Goal: Register for event/course

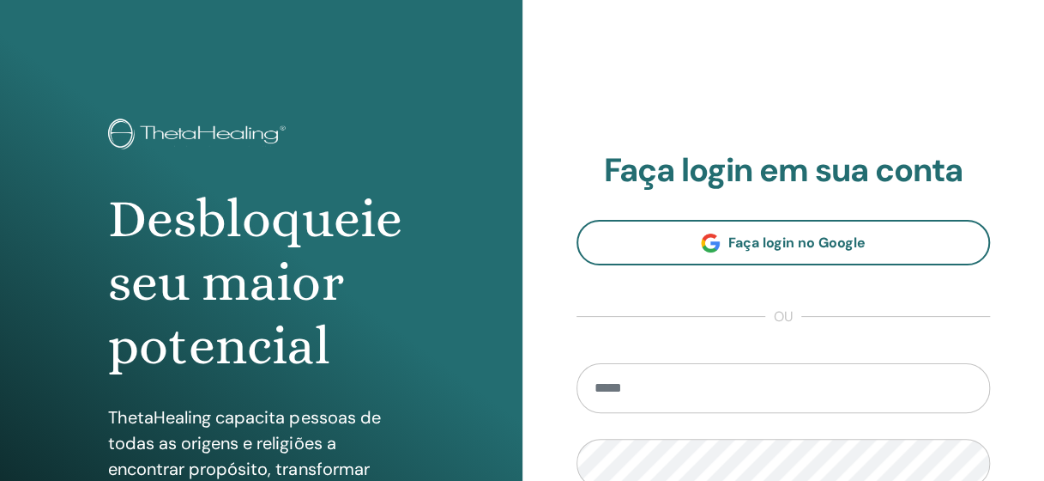
click at [771, 380] on input "email" at bounding box center [784, 388] width 414 height 50
type input "**********"
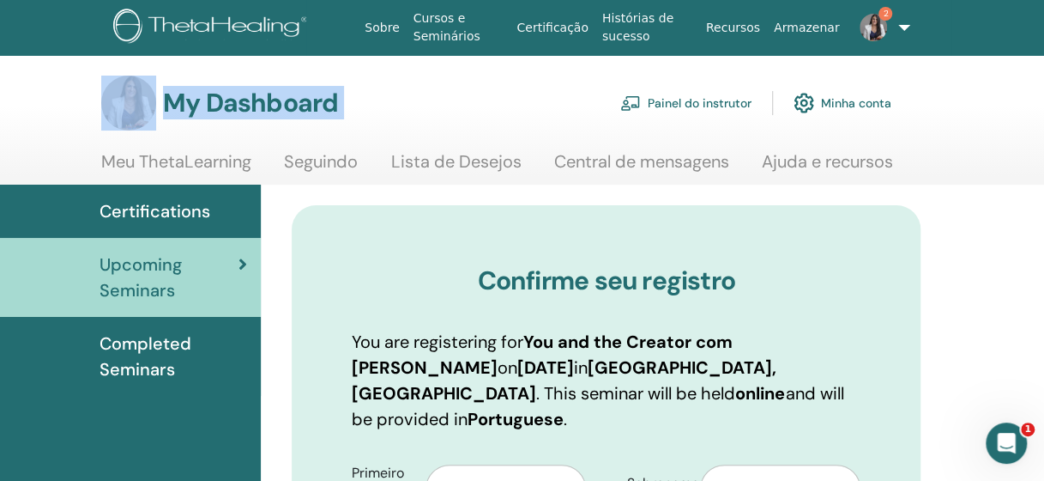
drag, startPoint x: 1043, startPoint y: 48, endPoint x: 1062, endPoint y: 79, distance: 36.7
click at [1043, 79] on html "Sobre Cursos e Seminários Certificação Histórias de sucesso Recursos Armazenar …" at bounding box center [522, 240] width 1044 height 481
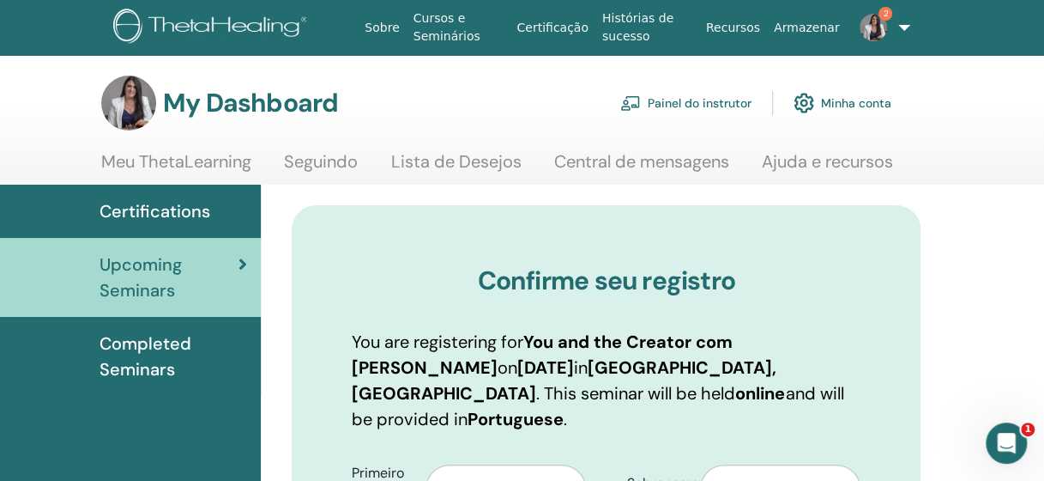
drag, startPoint x: 1062, startPoint y: 79, endPoint x: 1012, endPoint y: 215, distance: 145.5
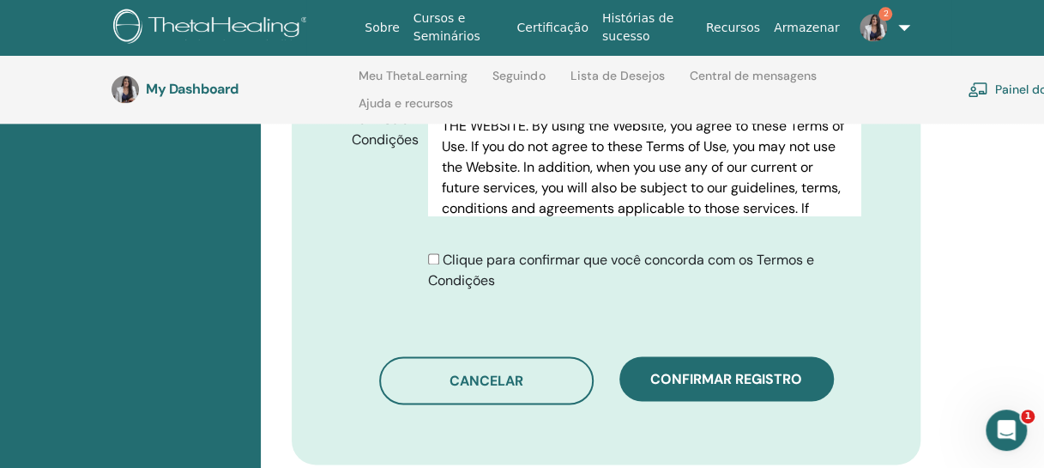
scroll to position [1013, 0]
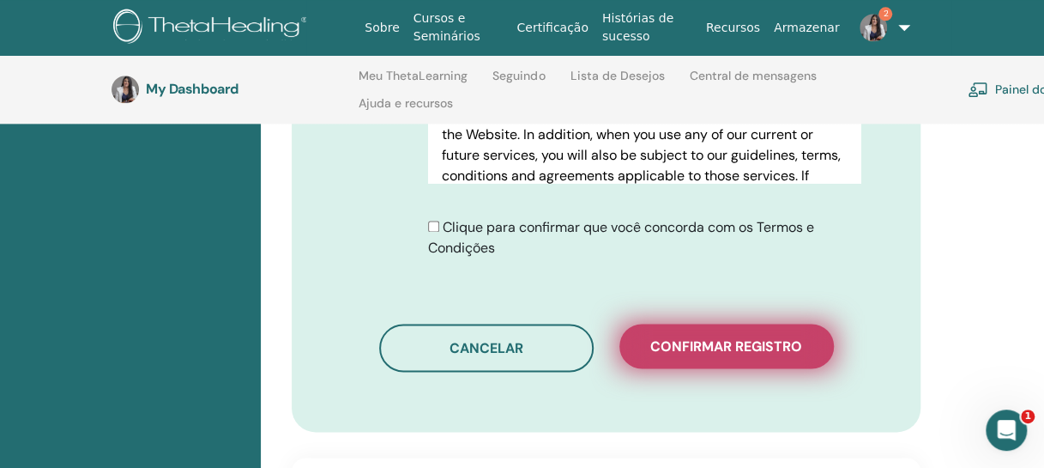
click at [688, 337] on span "Confirmar registro" at bounding box center [726, 346] width 152 height 18
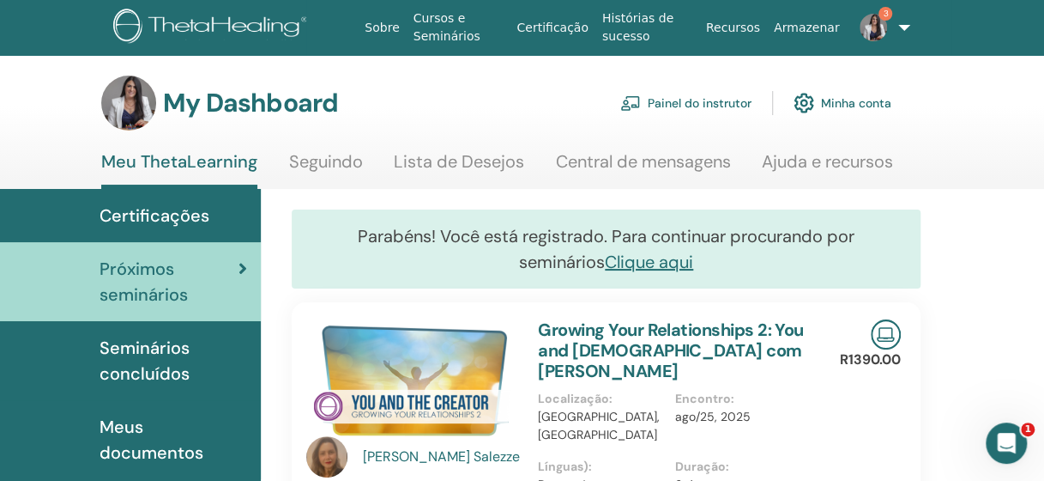
click at [868, 17] on img at bounding box center [873, 27] width 27 height 27
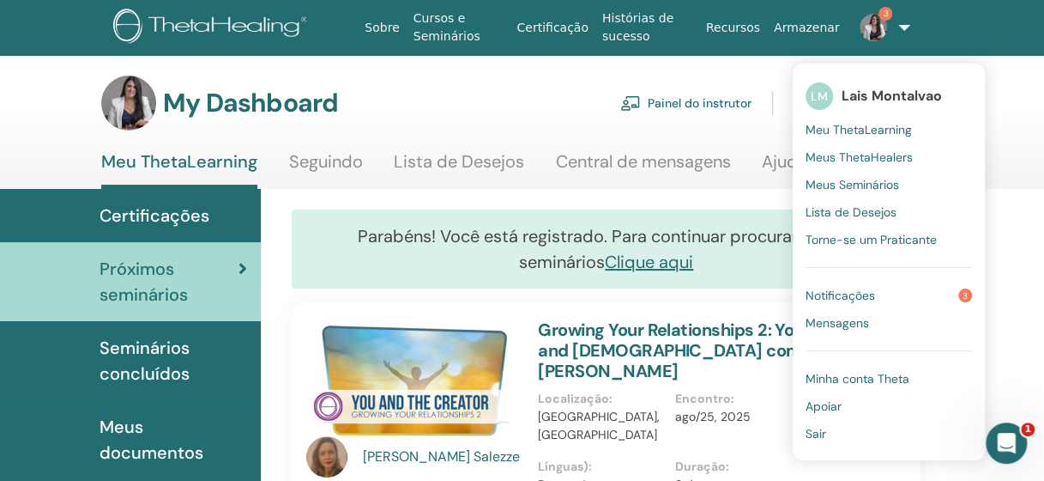
click at [834, 293] on span "Notificações" at bounding box center [841, 294] width 70 height 15
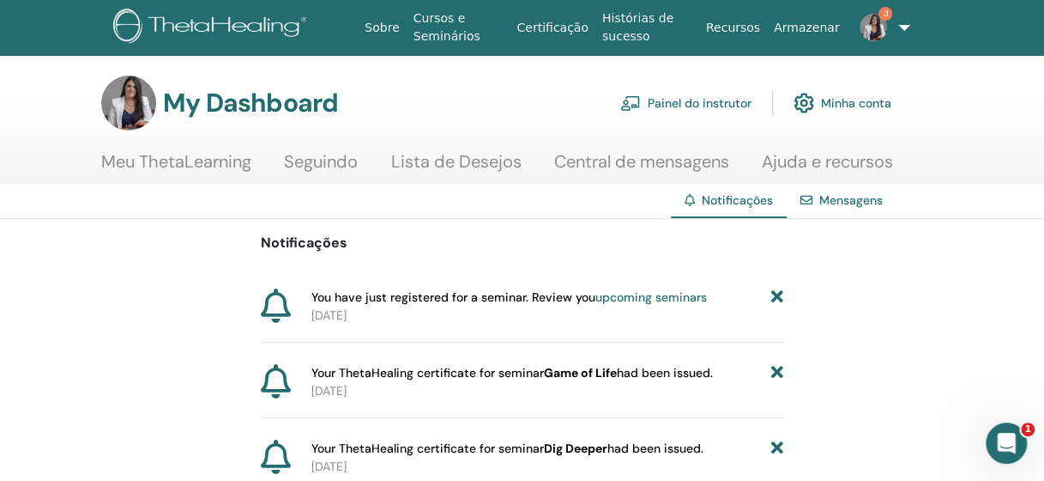
click at [626, 295] on link "upcoming seminars" at bounding box center [652, 296] width 112 height 15
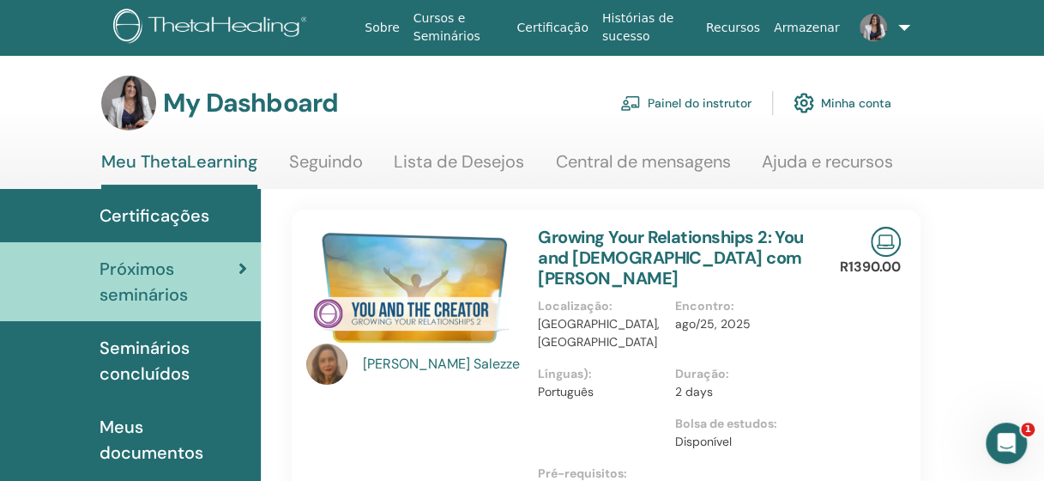
click at [871, 38] on img at bounding box center [873, 27] width 27 height 27
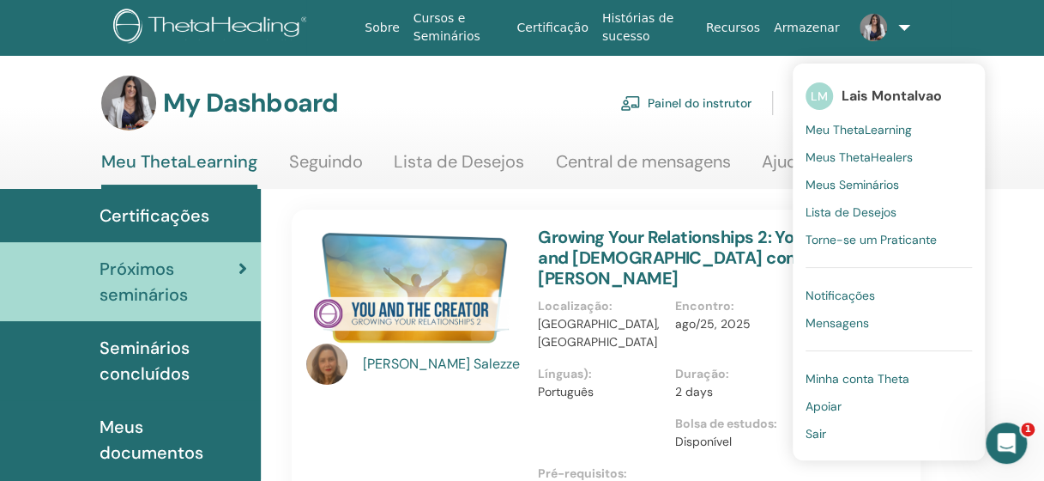
click at [829, 130] on span "Meu ThetaLearning" at bounding box center [859, 129] width 106 height 15
